Goal: Information Seeking & Learning: Compare options

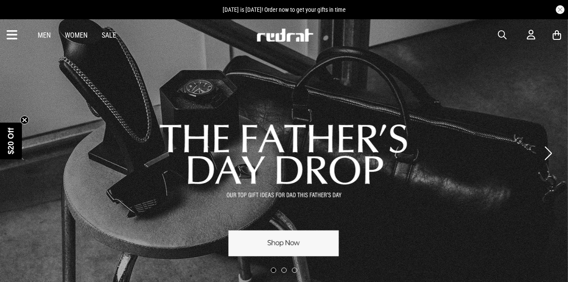
click at [46, 33] on link "Men" at bounding box center [44, 35] width 13 height 8
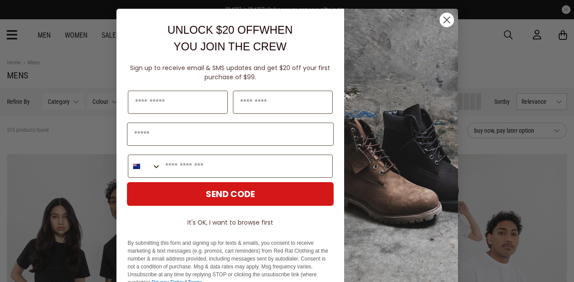
drag, startPoint x: 442, startPoint y: 18, endPoint x: 452, endPoint y: 21, distance: 10.3
click at [452, 21] on div "Close dialog UNLOCK $20 OFF WHEN YOU JOIN THE CREW Sign up to receive email & S…" at bounding box center [288, 154] width 342 height 291
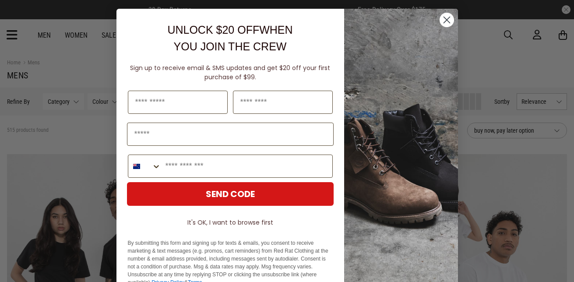
click at [447, 18] on circle "Close dialog" at bounding box center [446, 20] width 14 height 14
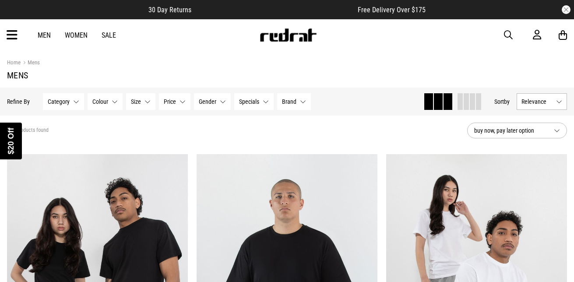
drag, startPoint x: 443, startPoint y: 17, endPoint x: 439, endPoint y: 14, distance: 6.0
click at [443, 16] on div "Close dialog UNLOCK $20 OFF WHEN YOU JOIN THE CREW Sign up to receive email & S…" at bounding box center [287, 141] width 359 height 282
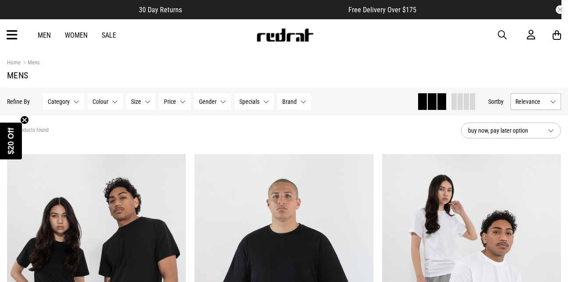
click at [502, 37] on span "button" at bounding box center [502, 35] width 9 height 11
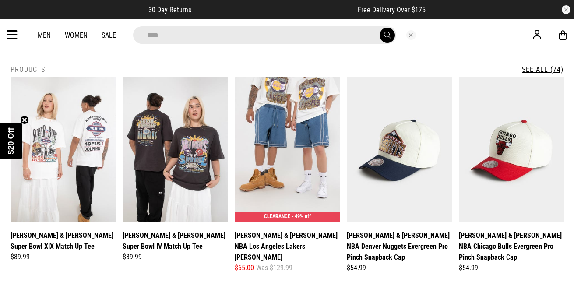
click at [567, 273] on div "**********" at bounding box center [287, 171] width 574 height 240
click at [176, 40] on input "****" at bounding box center [264, 35] width 263 height 18
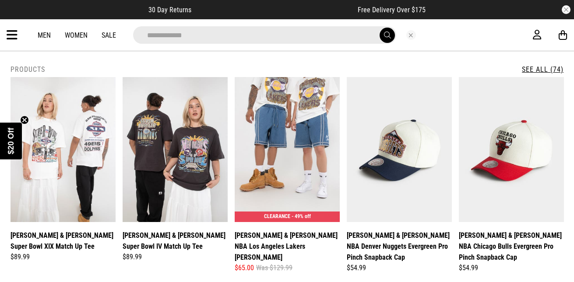
type input "**********"
click at [389, 36] on span "submit" at bounding box center [387, 35] width 7 height 8
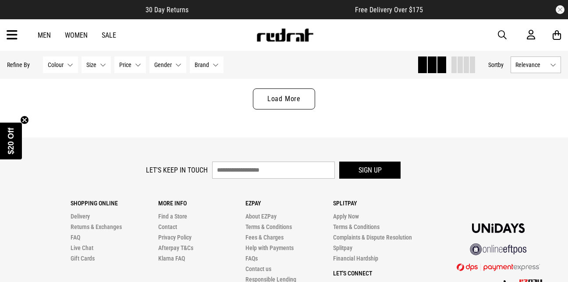
scroll to position [2612, 0]
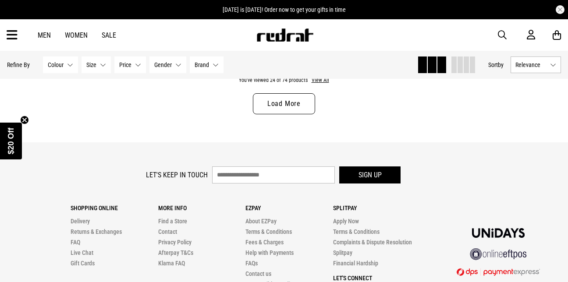
click at [306, 110] on link "Load More" at bounding box center [284, 103] width 62 height 21
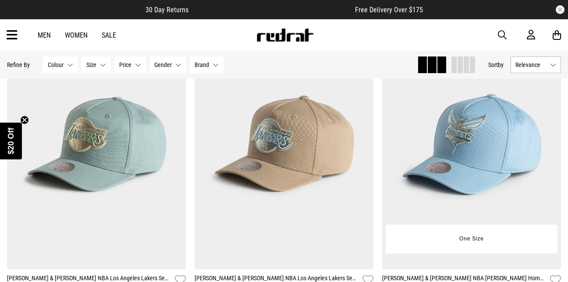
scroll to position [3616, 0]
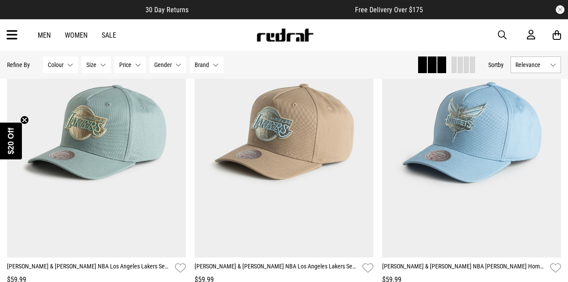
click at [565, 20] on div "Men Women Sale Sign in New Back Footwear Back Mens Back Womens Back Youth & Kid…" at bounding box center [284, 35] width 568 height 32
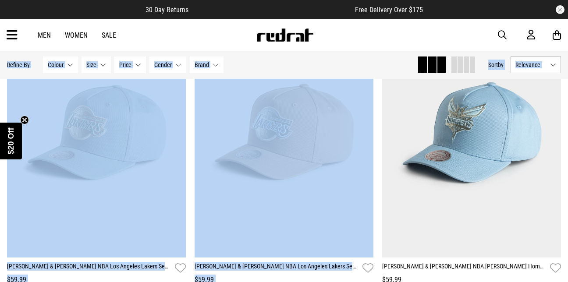
drag, startPoint x: 565, startPoint y: 20, endPoint x: 570, endPoint y: 12, distance: 9.2
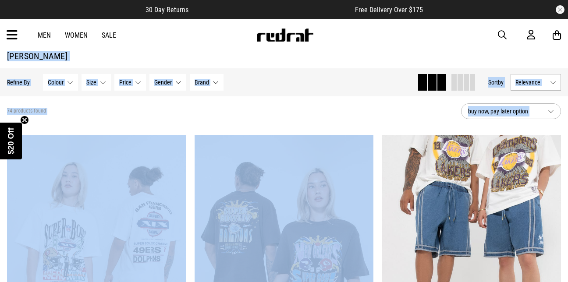
scroll to position [0, 0]
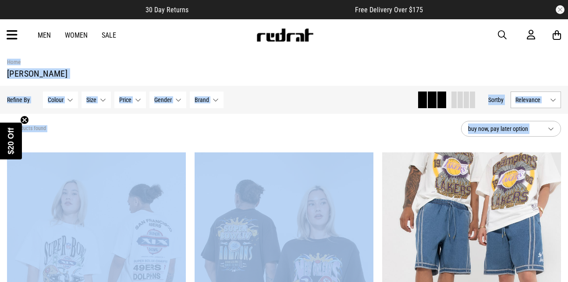
click at [299, 35] on img at bounding box center [285, 34] width 58 height 13
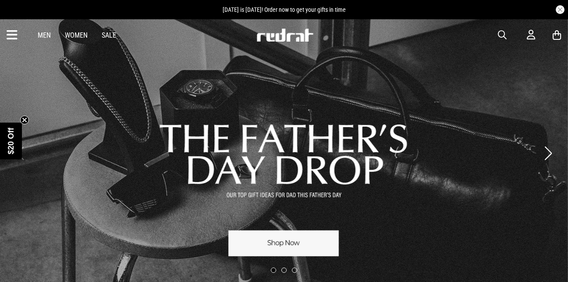
click at [44, 33] on link "Men" at bounding box center [44, 35] width 13 height 8
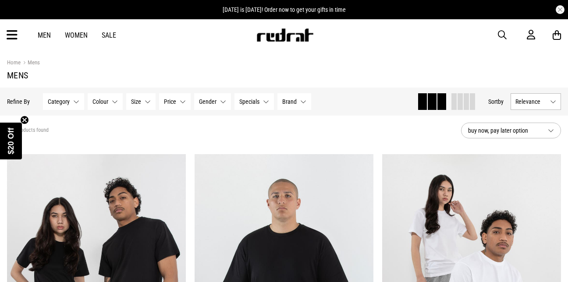
click at [71, 100] on button "Category None selected" at bounding box center [63, 101] width 41 height 17
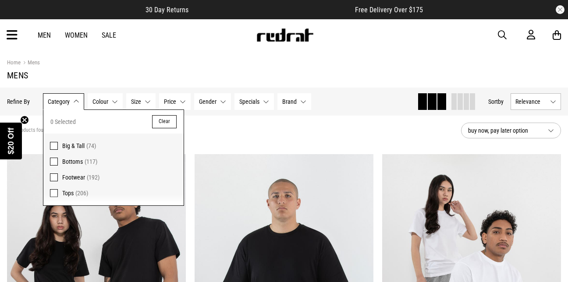
click at [56, 189] on label "Tops (206)" at bounding box center [113, 195] width 140 height 20
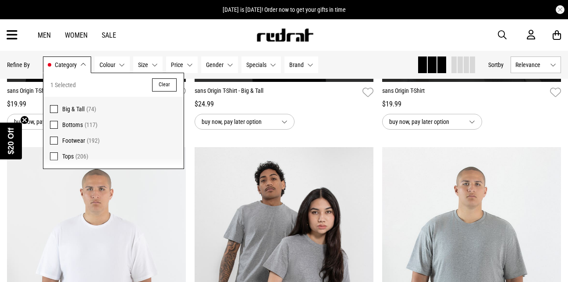
scroll to position [368, 0]
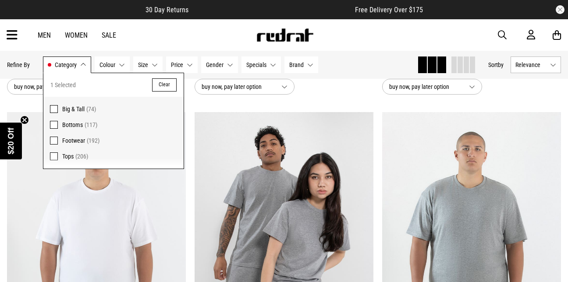
click at [163, 81] on button "Clear" at bounding box center [164, 84] width 25 height 13
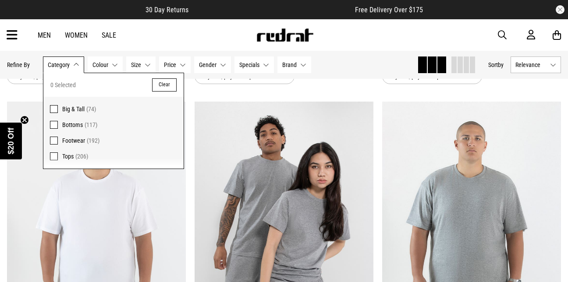
scroll to position [357, 0]
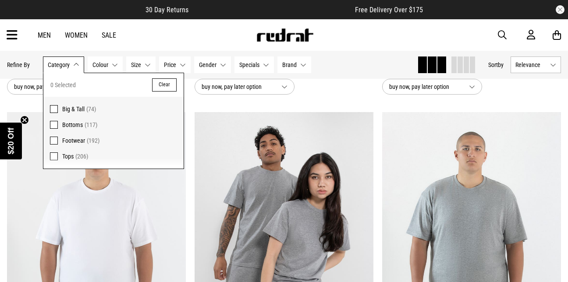
click at [163, 82] on button "Clear" at bounding box center [164, 84] width 25 height 13
drag, startPoint x: 167, startPoint y: 94, endPoint x: 168, endPoint y: 89, distance: 4.8
click at [167, 92] on div "0 Selected Clear" at bounding box center [113, 85] width 140 height 24
click at [168, 89] on button "Clear" at bounding box center [164, 84] width 25 height 13
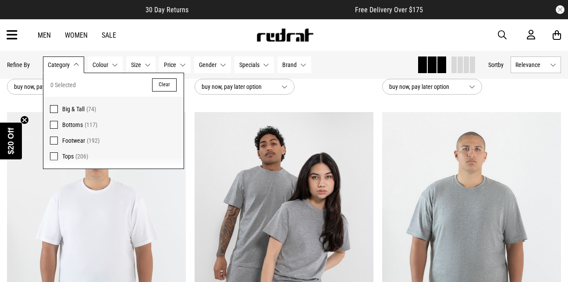
click at [169, 81] on button "Clear" at bounding box center [164, 84] width 25 height 13
drag, startPoint x: 169, startPoint y: 81, endPoint x: 117, endPoint y: 136, distance: 75.9
click at [169, 81] on button "Clear" at bounding box center [164, 84] width 25 height 13
click at [54, 153] on span at bounding box center [54, 156] width 8 height 8
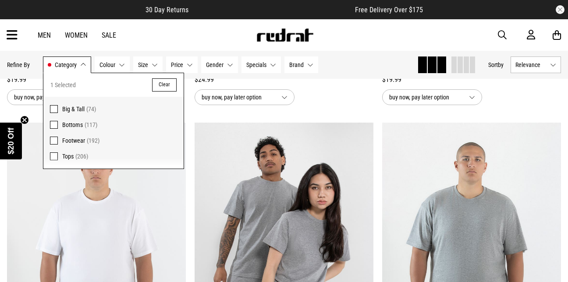
scroll to position [368, 0]
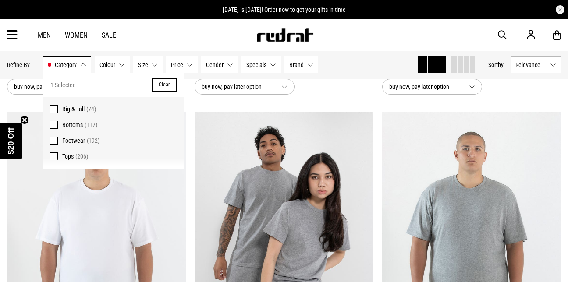
click at [501, 37] on span "button" at bounding box center [502, 35] width 9 height 11
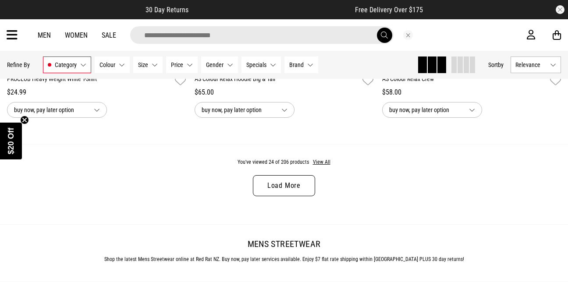
scroll to position [2582, 0]
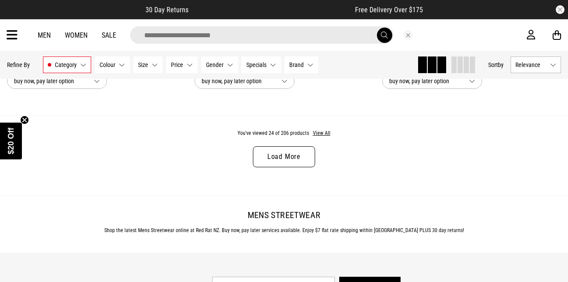
click at [289, 167] on link "Load More" at bounding box center [284, 156] width 62 height 21
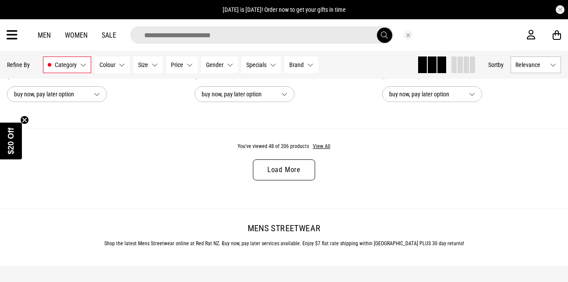
scroll to position [5141, 0]
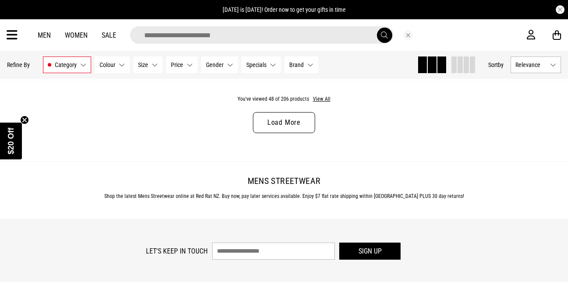
click at [272, 64] on button "Specials None selected" at bounding box center [260, 65] width 39 height 17
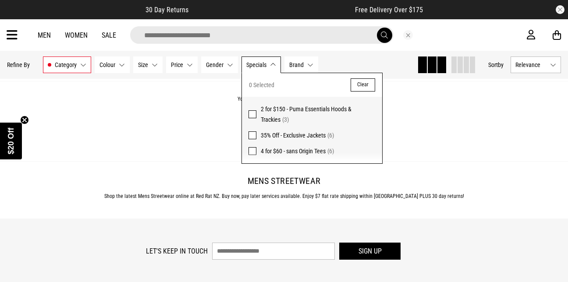
click at [558, 9] on button "button" at bounding box center [560, 9] width 9 height 9
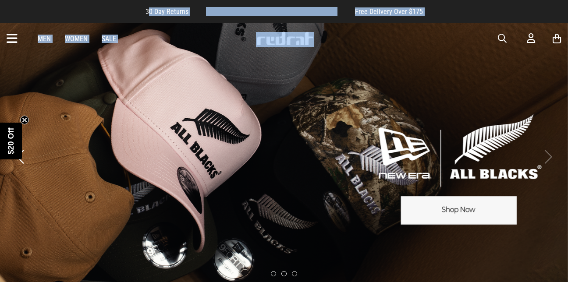
drag, startPoint x: 203, startPoint y: 5, endPoint x: 208, endPoint y: 4, distance: 4.5
click at [203, 4] on div "30 Day Returns Free Delivery Over $175" at bounding box center [284, 11] width 568 height 23
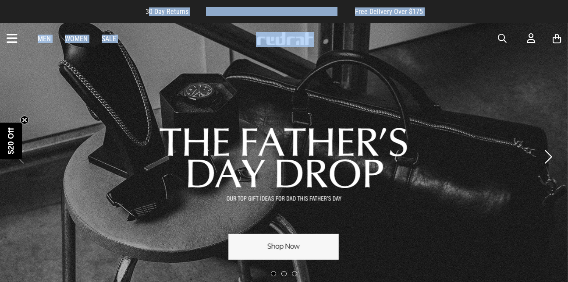
click at [103, 39] on link "Sale" at bounding box center [109, 39] width 14 height 8
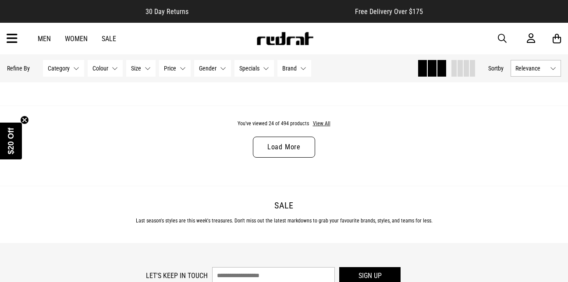
scroll to position [2590, 0]
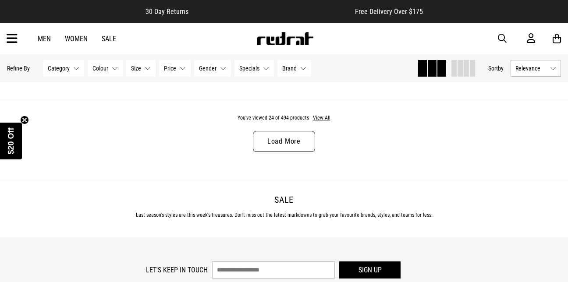
click at [294, 136] on link "Load More" at bounding box center [284, 141] width 62 height 21
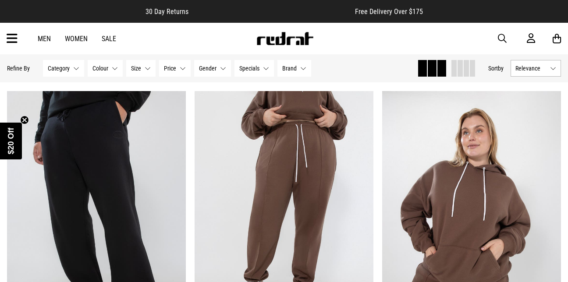
click at [300, 66] on button "Brand None selected" at bounding box center [294, 68] width 34 height 17
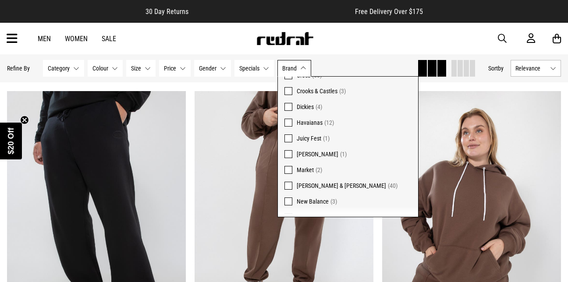
scroll to position [105, 0]
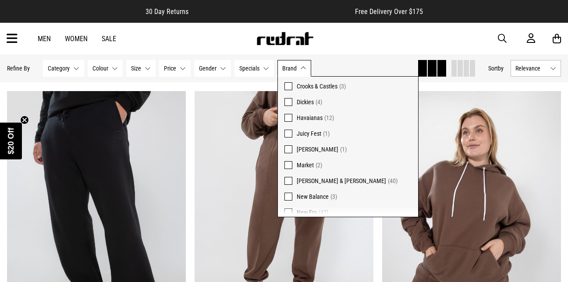
click at [289, 181] on span at bounding box center [288, 181] width 8 height 8
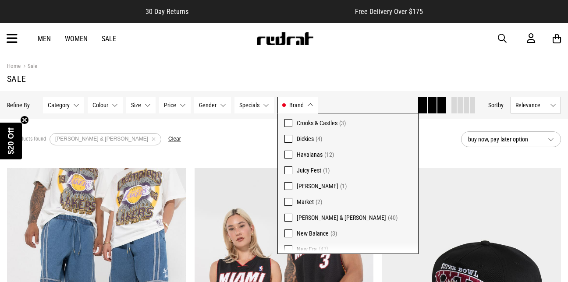
click at [75, 109] on button "Category None selected" at bounding box center [63, 105] width 41 height 17
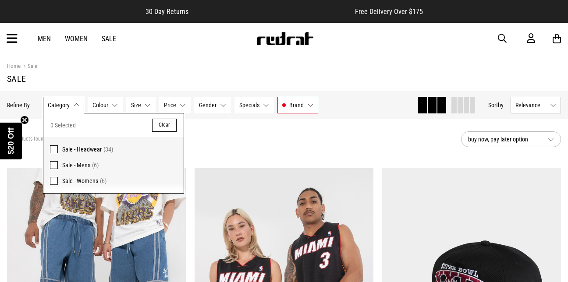
click at [75, 163] on span "Sale - Mens" at bounding box center [76, 165] width 28 height 7
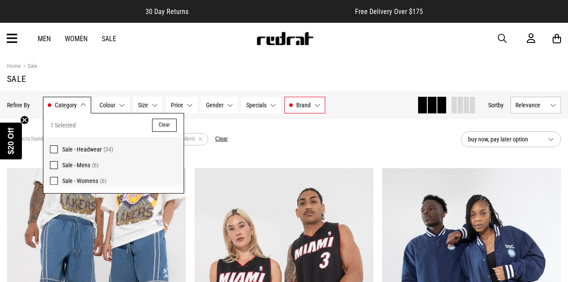
click at [81, 102] on button "Category Sale - Mens" at bounding box center [67, 105] width 48 height 17
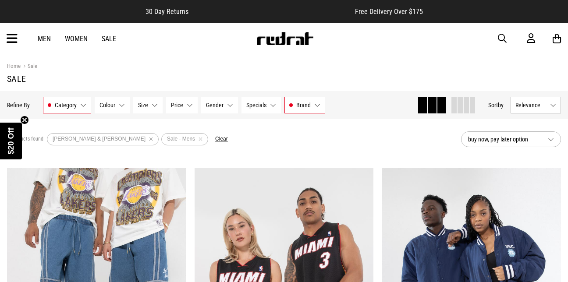
click at [500, 35] on span "button" at bounding box center [502, 38] width 9 height 11
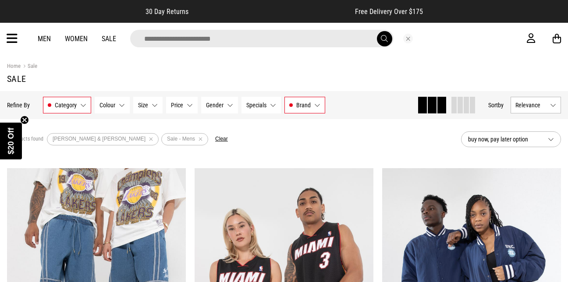
click at [38, 40] on link "Men" at bounding box center [44, 39] width 13 height 8
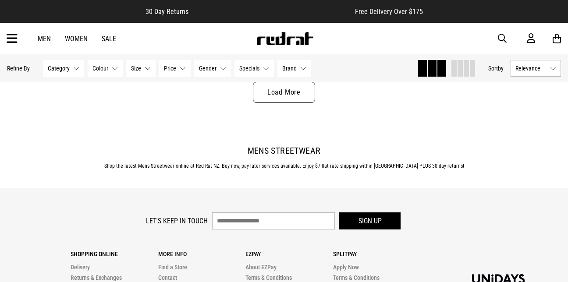
scroll to position [2629, 0]
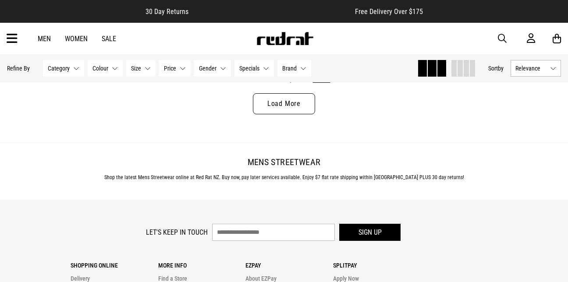
click at [273, 110] on link "Load More" at bounding box center [284, 103] width 62 height 21
